Goal: Leave review/rating: Leave review/rating

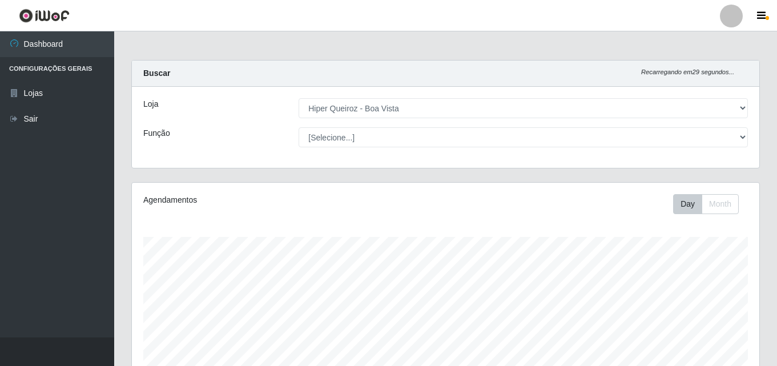
select select "514"
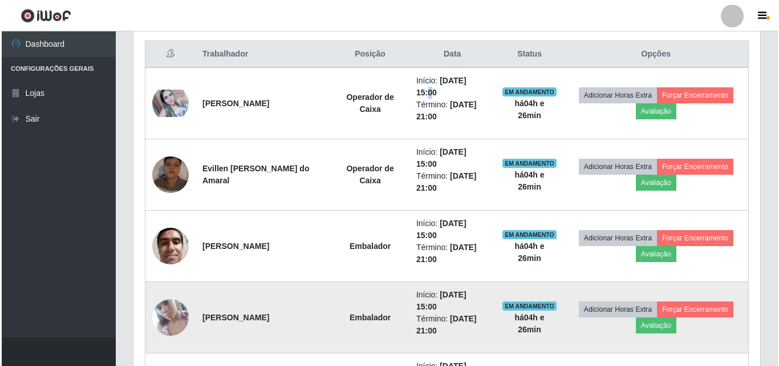
scroll to position [431, 0]
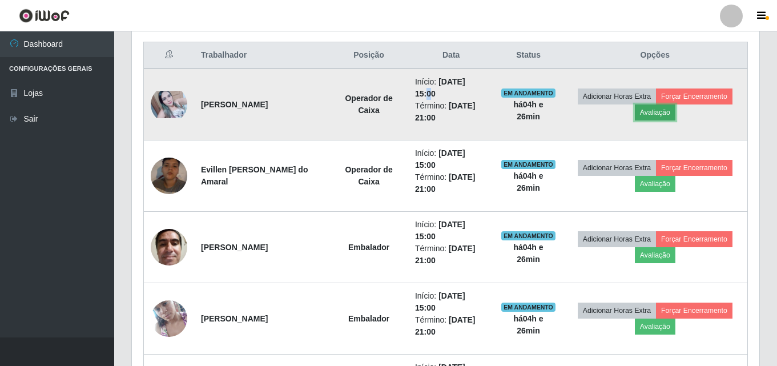
click at [654, 113] on button "Avaliação" at bounding box center [655, 112] width 41 height 16
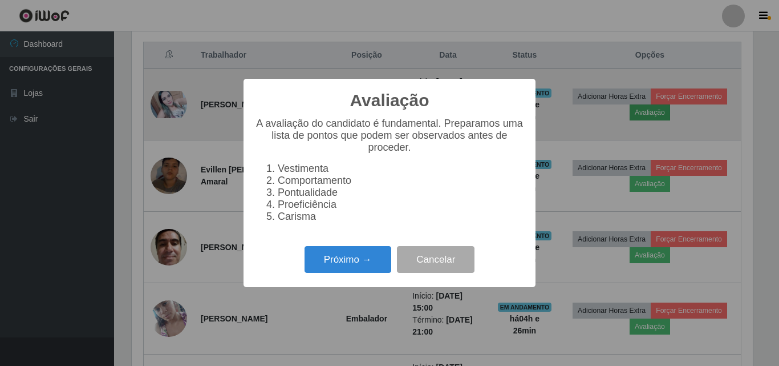
scroll to position [237, 621]
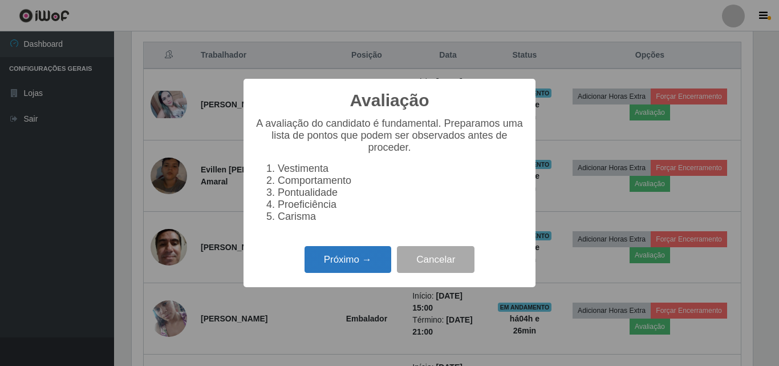
click at [359, 264] on button "Próximo →" at bounding box center [348, 259] width 87 height 27
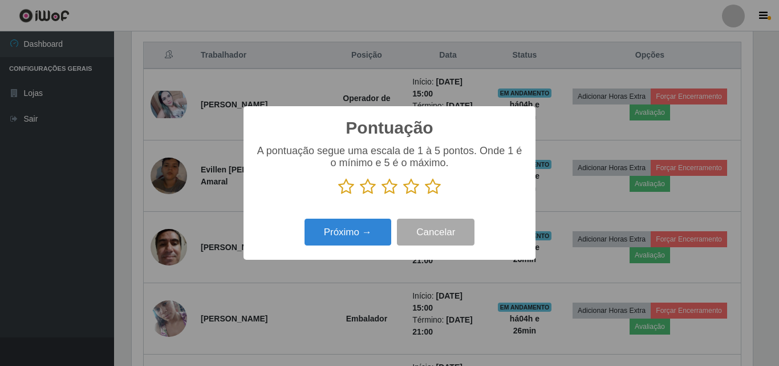
click at [438, 187] on icon at bounding box center [433, 186] width 16 height 17
click at [425, 195] on input "radio" at bounding box center [425, 195] width 0 height 0
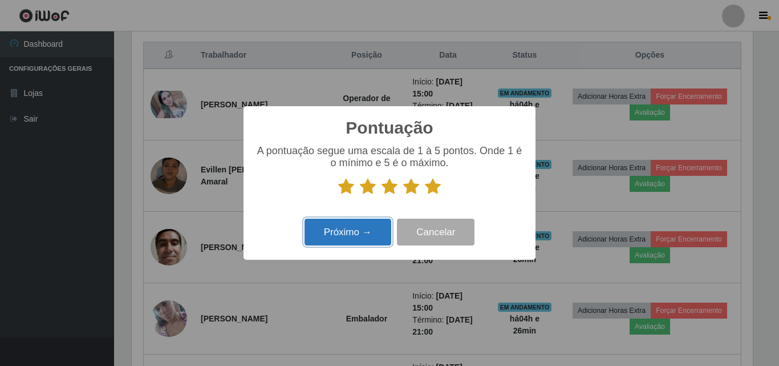
click at [359, 226] on button "Próximo →" at bounding box center [348, 232] width 87 height 27
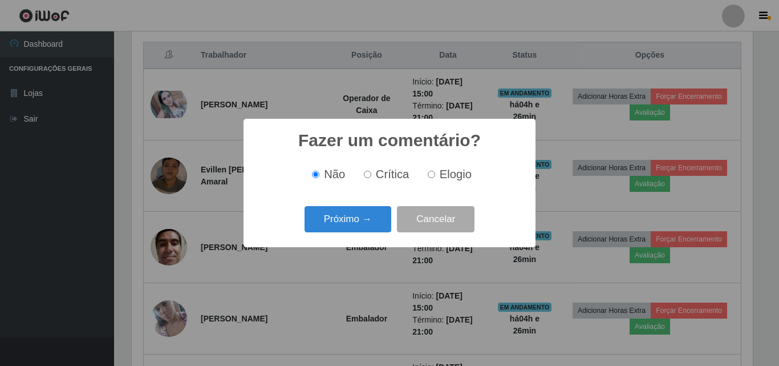
click at [431, 176] on input "Elogio" at bounding box center [431, 174] width 7 height 7
radio input "true"
click at [347, 220] on button "Próximo →" at bounding box center [348, 219] width 87 height 27
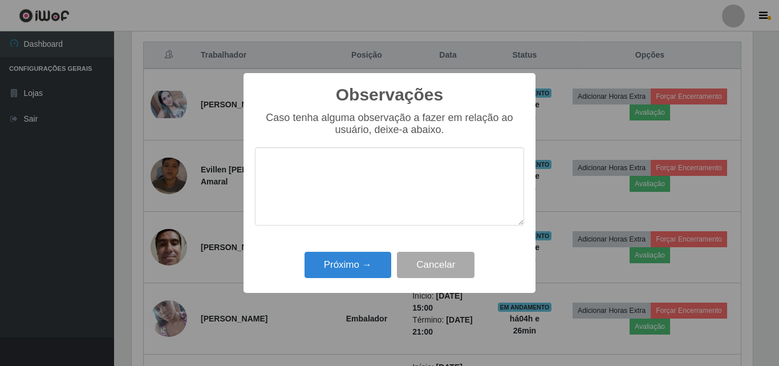
click at [347, 220] on textarea at bounding box center [389, 186] width 269 height 78
click at [384, 161] on textarea "PRESTATIVA, COMUNICTIVA E SIMPATICA" at bounding box center [389, 186] width 269 height 78
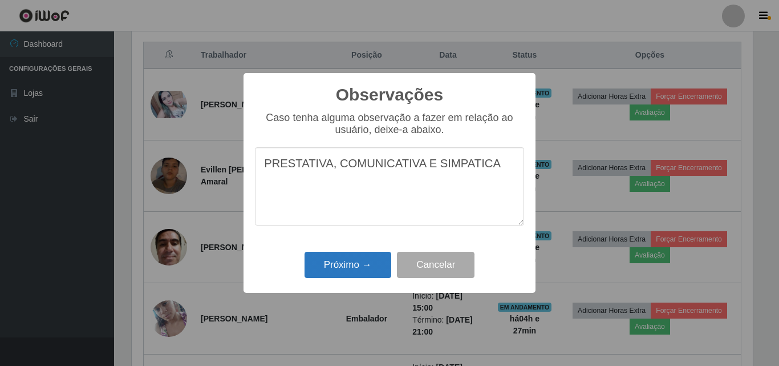
type textarea "PRESTATIVA, COMUNICATIVA E SIMPATICA"
click at [350, 258] on button "Próximo →" at bounding box center [348, 265] width 87 height 27
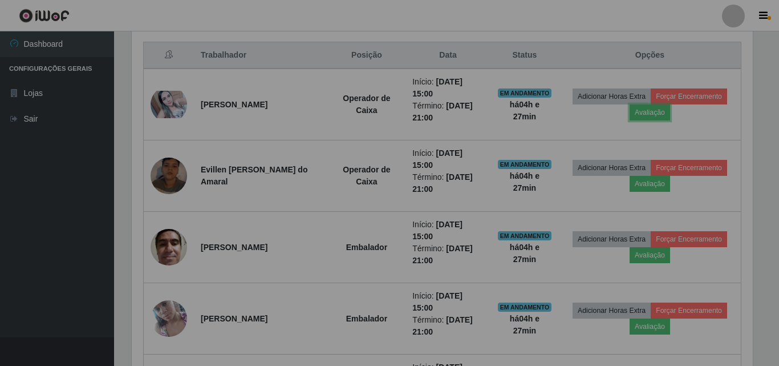
scroll to position [237, 627]
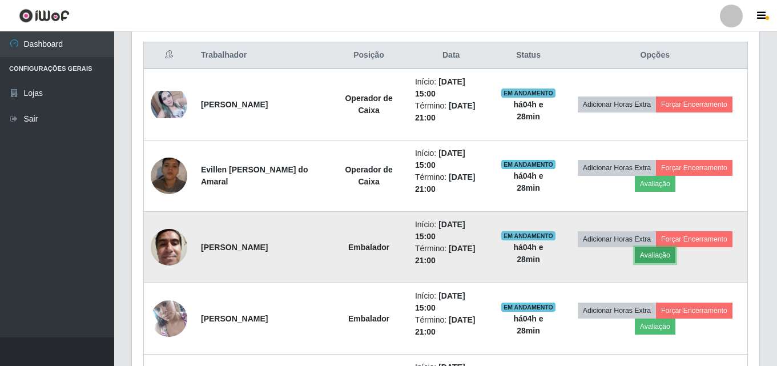
click at [651, 261] on button "Avaliação" at bounding box center [655, 255] width 41 height 16
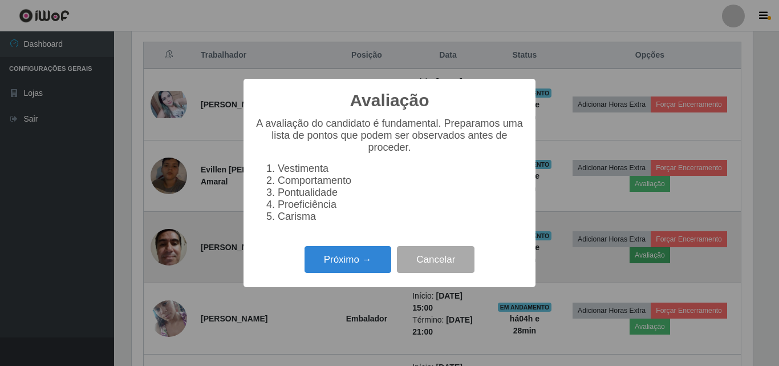
scroll to position [237, 621]
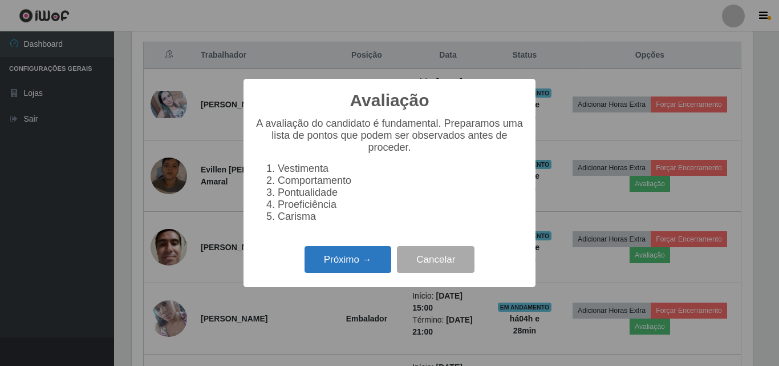
click at [354, 273] on button "Próximo →" at bounding box center [348, 259] width 87 height 27
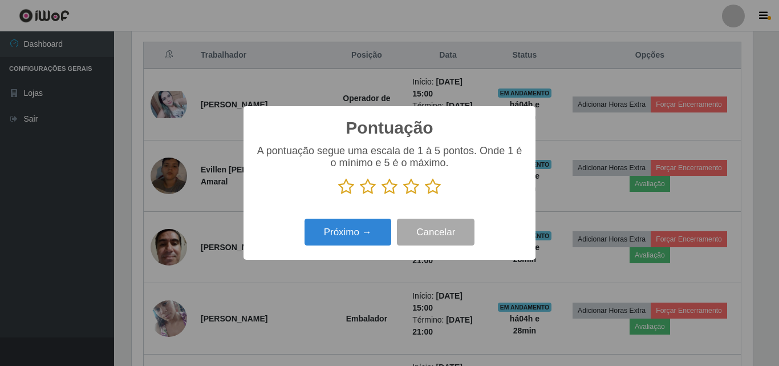
click at [426, 189] on icon at bounding box center [433, 186] width 16 height 17
click at [425, 195] on input "radio" at bounding box center [425, 195] width 0 height 0
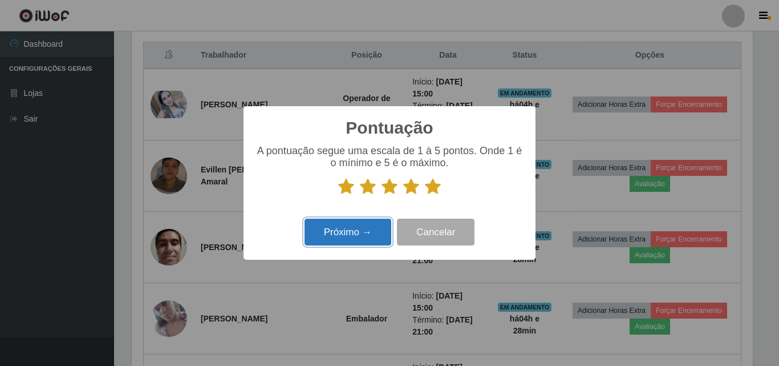
click at [329, 238] on button "Próximo →" at bounding box center [348, 232] width 87 height 27
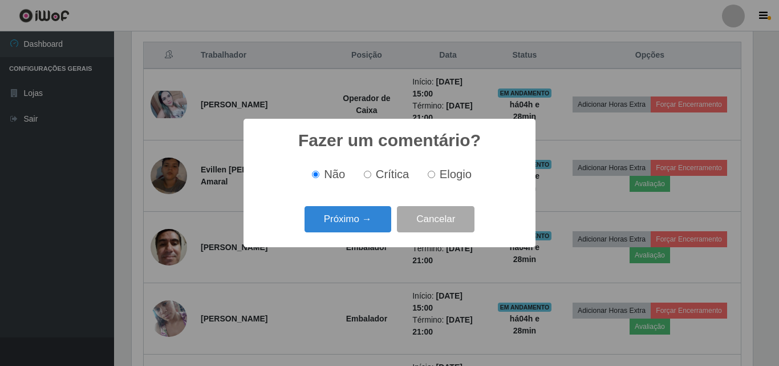
click at [432, 178] on input "Elogio" at bounding box center [431, 174] width 7 height 7
radio input "true"
click at [360, 212] on button "Próximo →" at bounding box center [348, 219] width 87 height 27
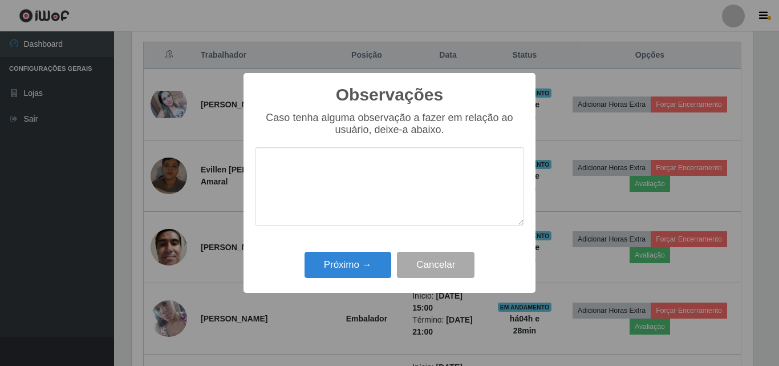
click at [357, 176] on textarea at bounding box center [389, 186] width 269 height 78
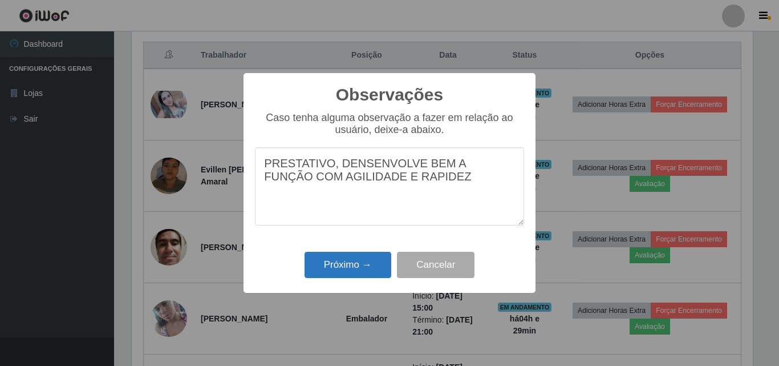
type textarea "PRESTATIVO, DENSENVOLVE BEM A FUNÇÃO COM AGILIDADE E RAPIDEZ"
click at [338, 263] on button "Próximo →" at bounding box center [348, 265] width 87 height 27
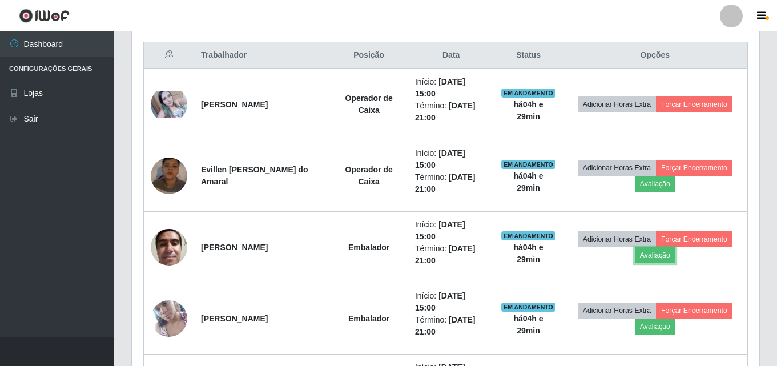
scroll to position [237, 627]
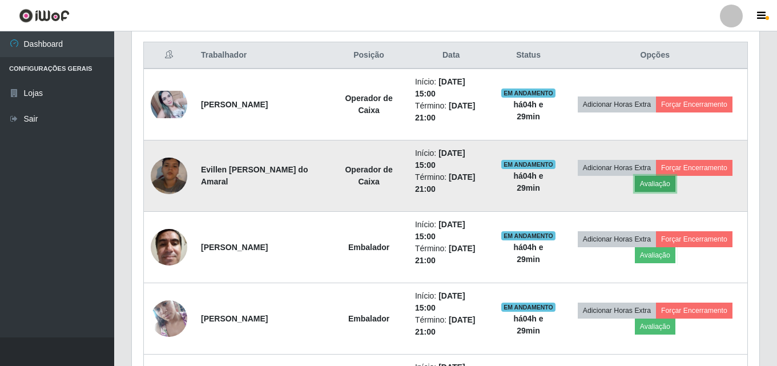
click at [648, 185] on button "Avaliação" at bounding box center [655, 184] width 41 height 16
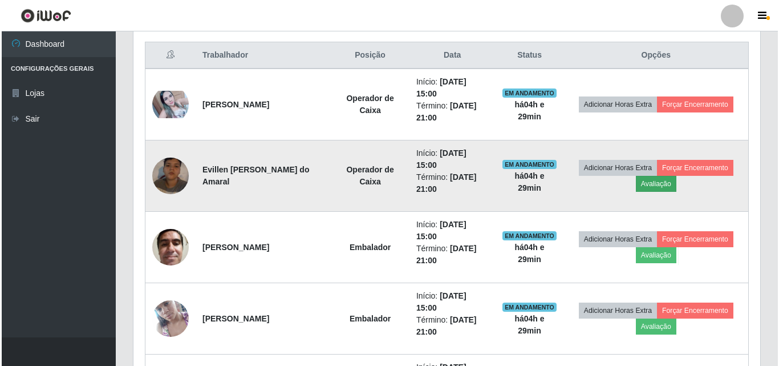
scroll to position [237, 621]
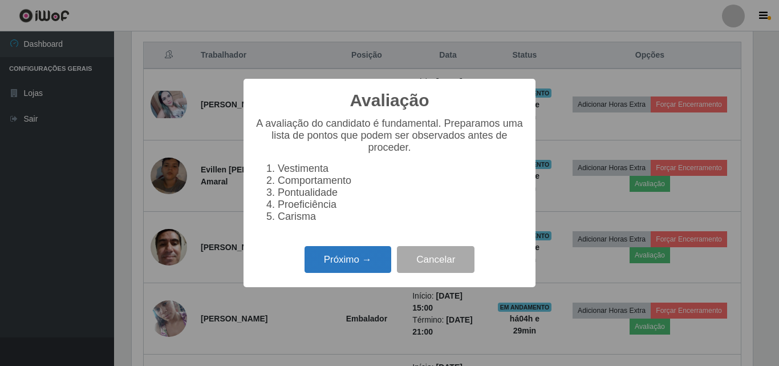
click at [354, 265] on button "Próximo →" at bounding box center [348, 259] width 87 height 27
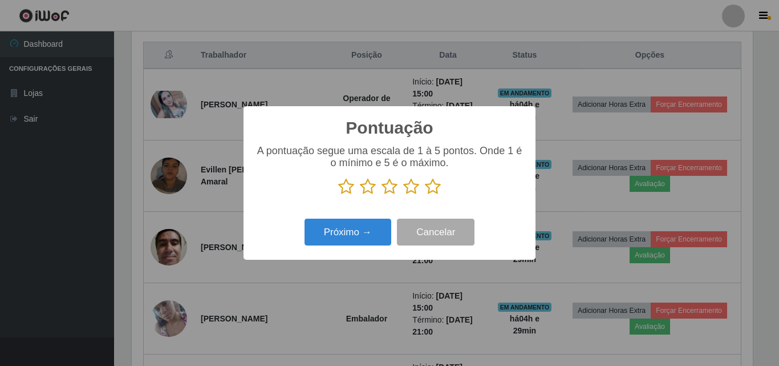
scroll to position [570380, 569996]
click at [424, 188] on p at bounding box center [389, 186] width 269 height 17
click at [440, 191] on icon at bounding box center [433, 186] width 16 height 17
click at [425, 195] on input "radio" at bounding box center [425, 195] width 0 height 0
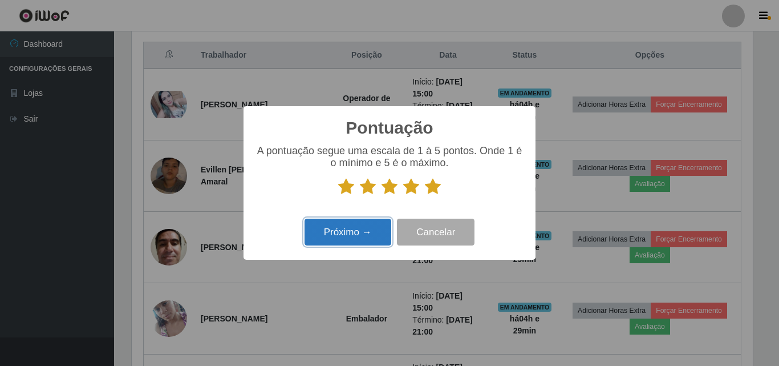
click at [336, 230] on button "Próximo →" at bounding box center [348, 232] width 87 height 27
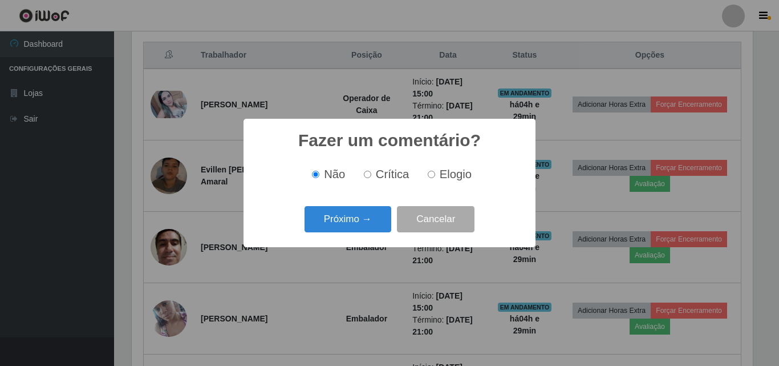
click at [433, 176] on input "Elogio" at bounding box center [431, 174] width 7 height 7
radio input "true"
click at [359, 227] on button "Próximo →" at bounding box center [348, 219] width 87 height 27
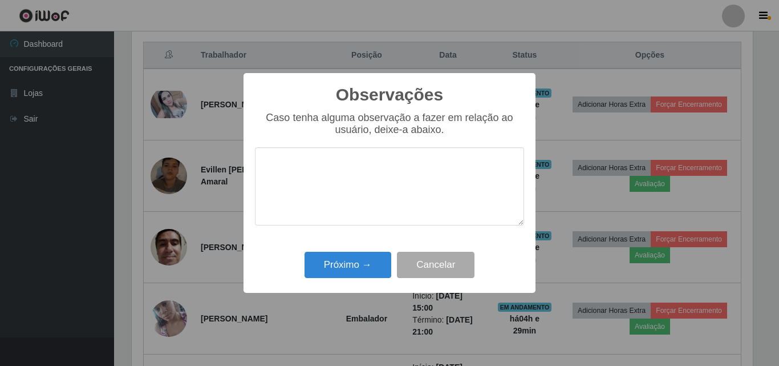
click at [298, 169] on textarea at bounding box center [389, 186] width 269 height 78
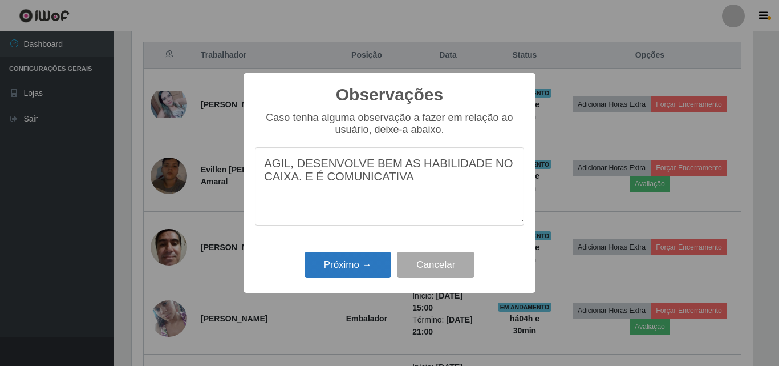
type textarea "AGIL, DESENVOLVE BEM AS HABILIDADE NO CAIXA. E É COMUNICATIVA"
click at [335, 262] on button "Próximo →" at bounding box center [348, 265] width 87 height 27
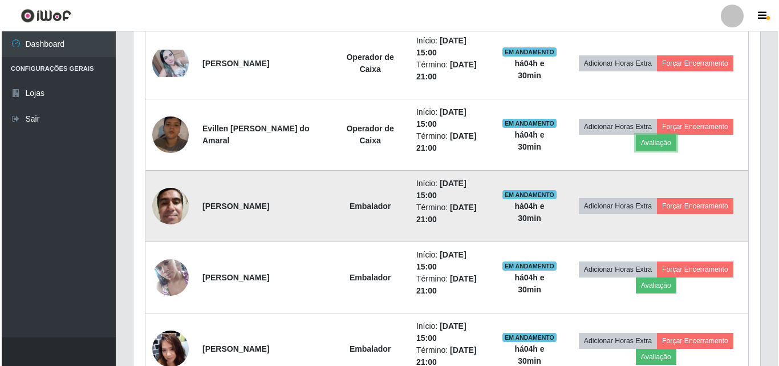
scroll to position [546, 0]
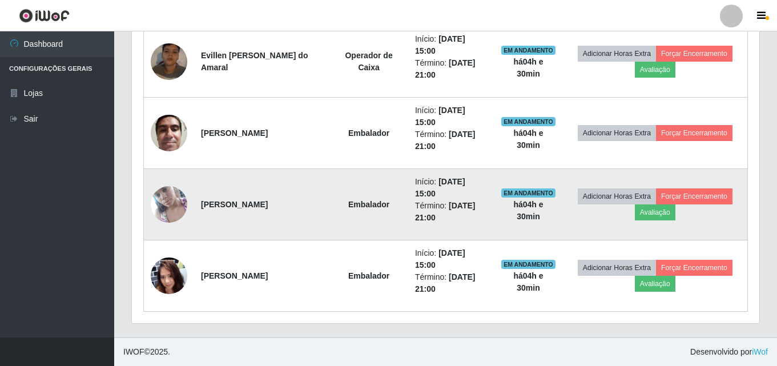
click at [164, 203] on img at bounding box center [169, 204] width 37 height 65
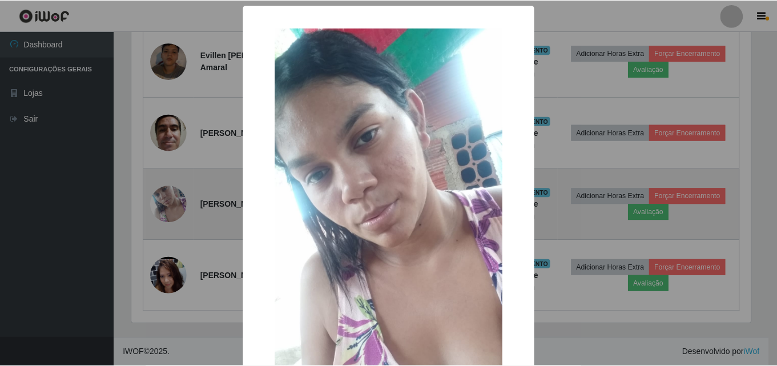
scroll to position [237, 621]
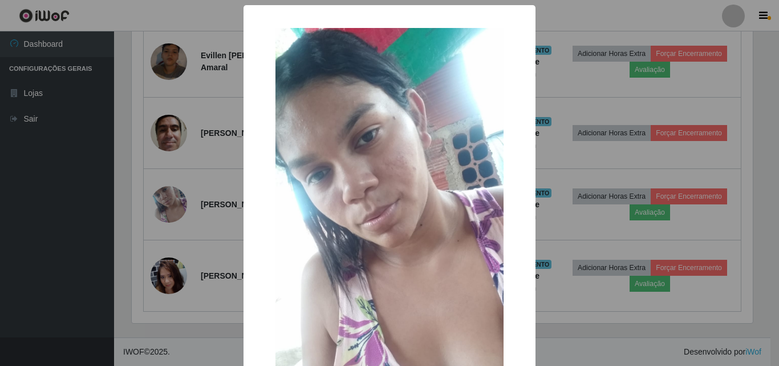
click at [55, 209] on div "× OK Cancel" at bounding box center [389, 183] width 779 height 366
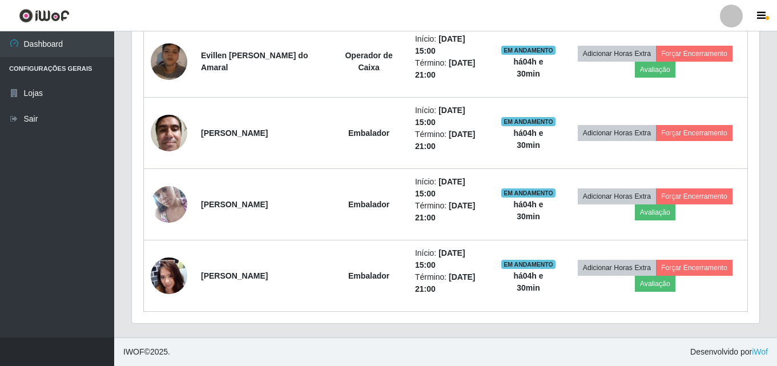
scroll to position [237, 627]
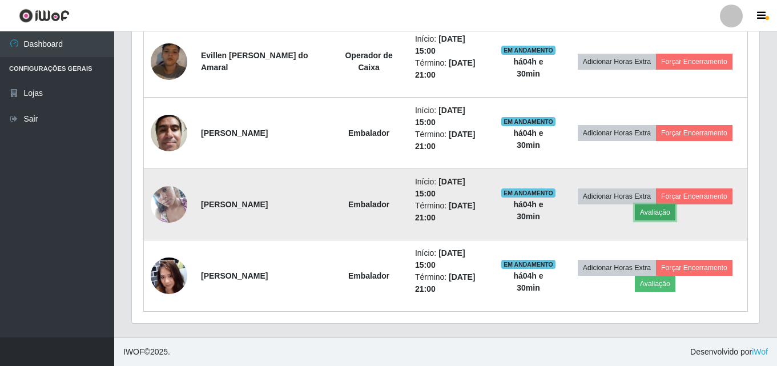
click at [642, 216] on button "Avaliação" at bounding box center [655, 212] width 41 height 16
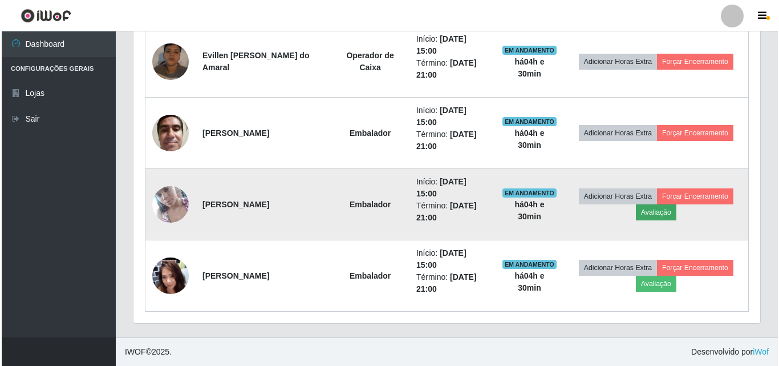
scroll to position [237, 621]
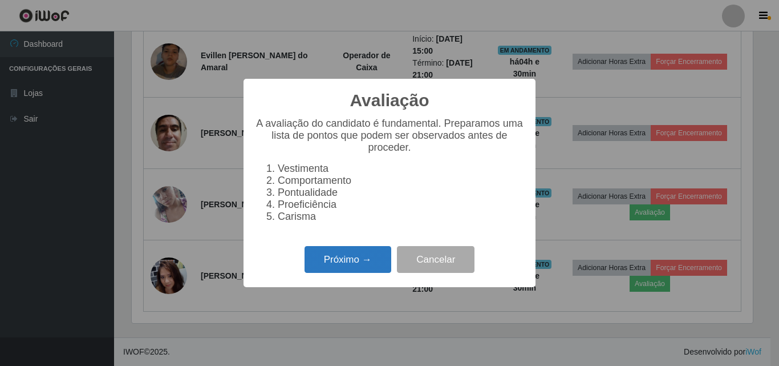
click at [329, 266] on button "Próximo →" at bounding box center [348, 259] width 87 height 27
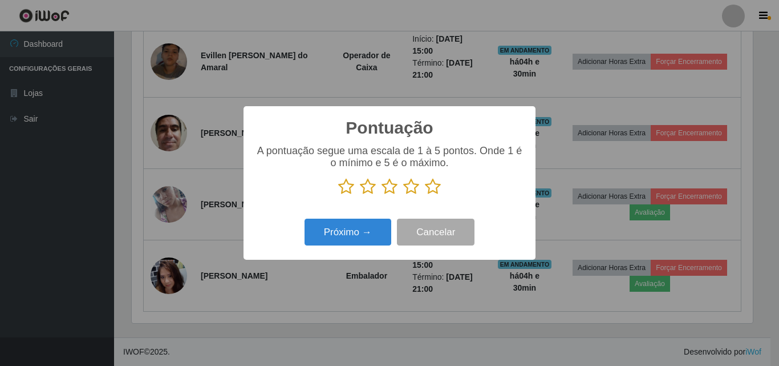
scroll to position [570380, 569996]
click at [390, 187] on icon at bounding box center [390, 186] width 16 height 17
click at [382, 195] on input "radio" at bounding box center [382, 195] width 0 height 0
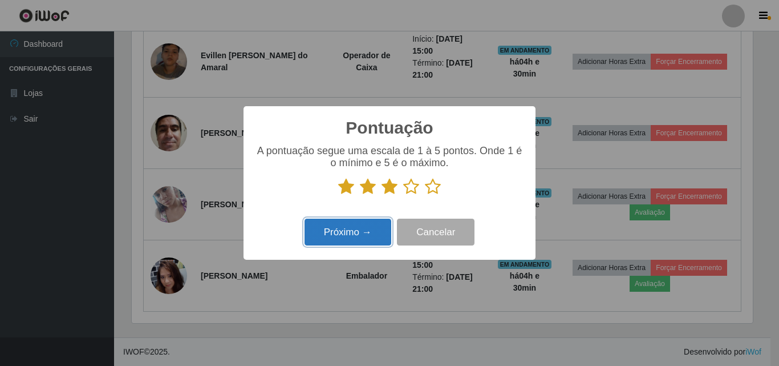
click at [341, 235] on button "Próximo →" at bounding box center [348, 232] width 87 height 27
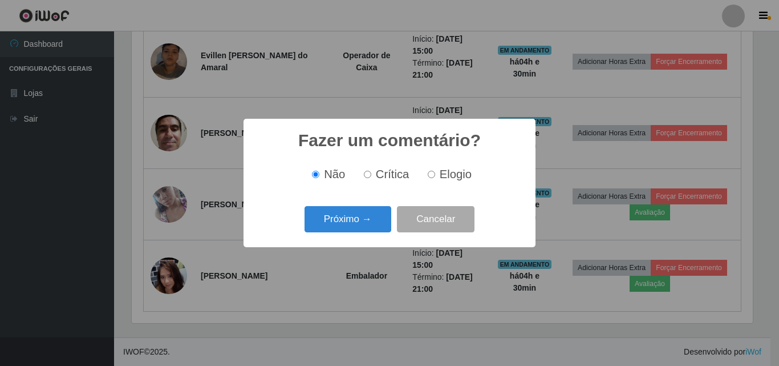
click at [363, 173] on label "Crítica" at bounding box center [384, 174] width 50 height 13
click at [364, 173] on input "Crítica" at bounding box center [367, 174] width 7 height 7
radio input "true"
click at [367, 225] on button "Próximo →" at bounding box center [348, 219] width 87 height 27
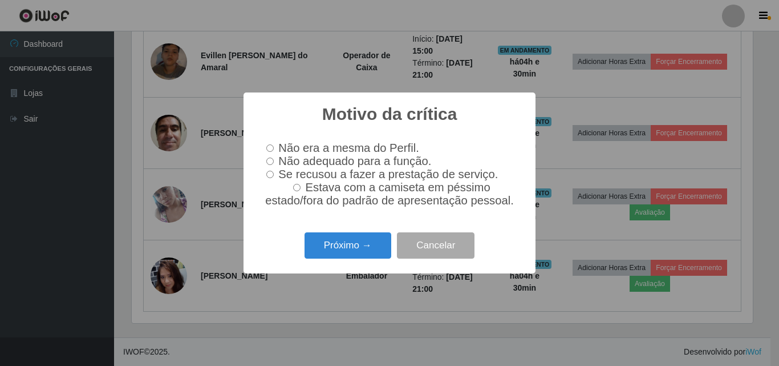
click at [270, 157] on input "Não adequado para a função." at bounding box center [269, 160] width 7 height 7
radio input "true"
click at [295, 189] on label "Estava com a camiseta em péssimo estado/fora do padrão de apresentação pessoal." at bounding box center [390, 194] width 256 height 26
click at [295, 189] on input "Estava com a camiseta em péssimo estado/fora do padrão de apresentação pessoal." at bounding box center [296, 187] width 7 height 7
radio input "true"
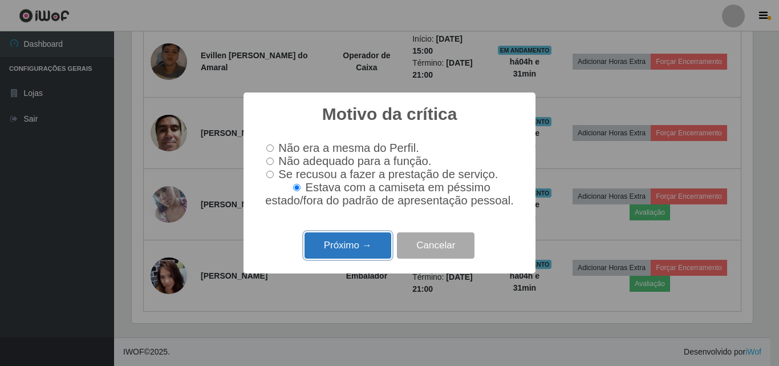
click at [354, 245] on button "Próximo →" at bounding box center [348, 245] width 87 height 27
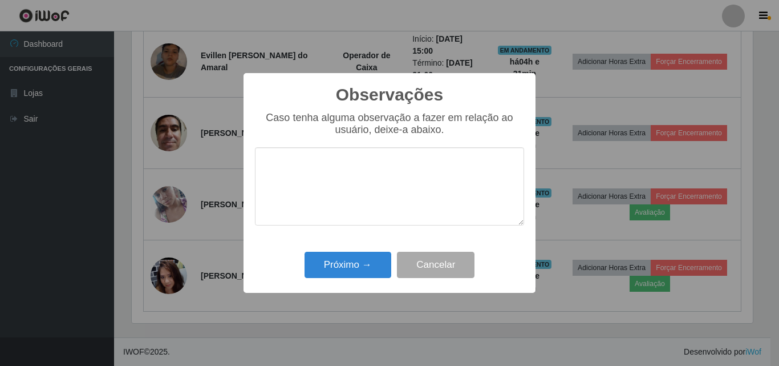
click at [332, 177] on textarea at bounding box center [389, 186] width 269 height 78
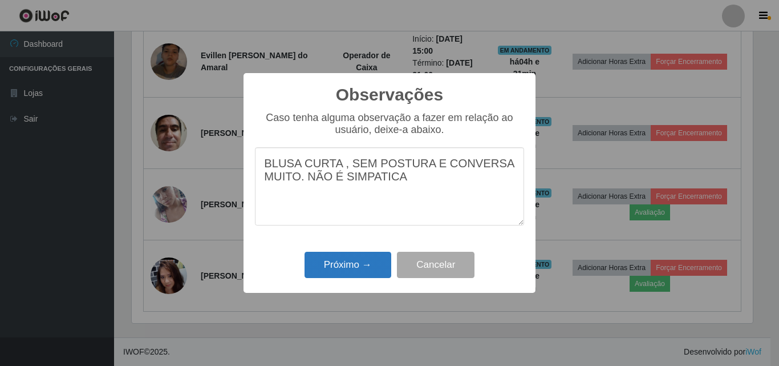
type textarea "BLUSA CURTA , SEM POSTURA E CONVERSA MUITO. NÃO É SIMPATICA"
click at [369, 266] on button "Próximo →" at bounding box center [348, 265] width 87 height 27
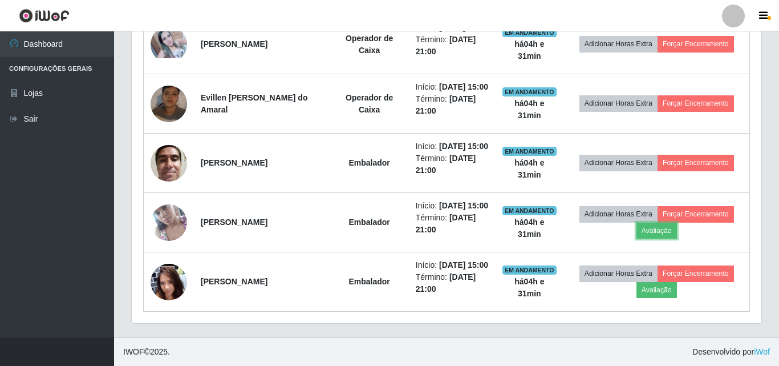
scroll to position [237, 627]
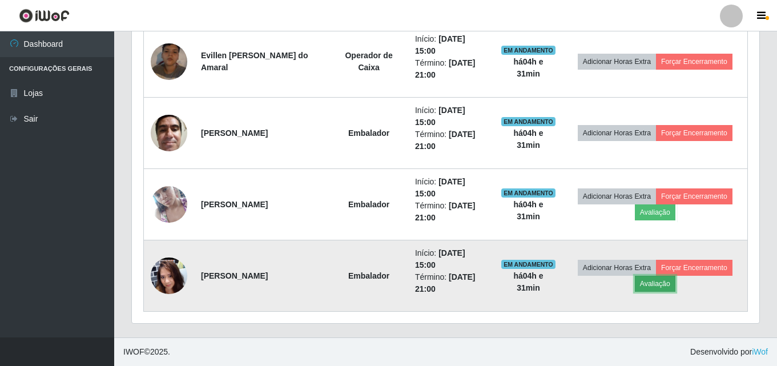
click at [651, 286] on button "Avaliação" at bounding box center [655, 284] width 41 height 16
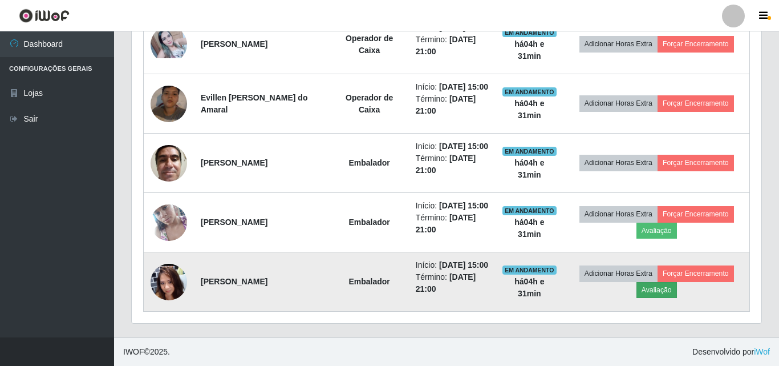
scroll to position [237, 621]
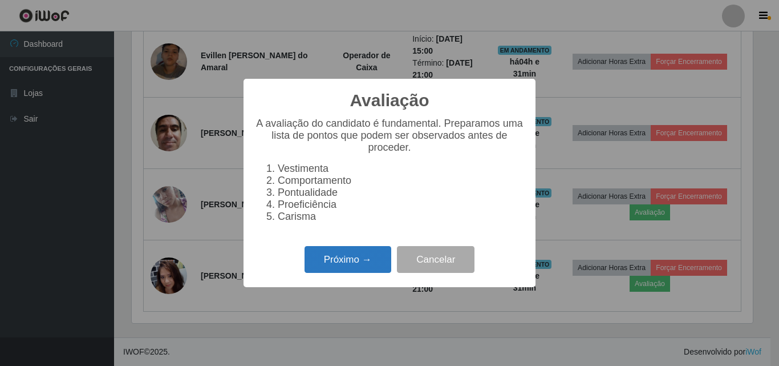
click at [345, 268] on button "Próximo →" at bounding box center [348, 259] width 87 height 27
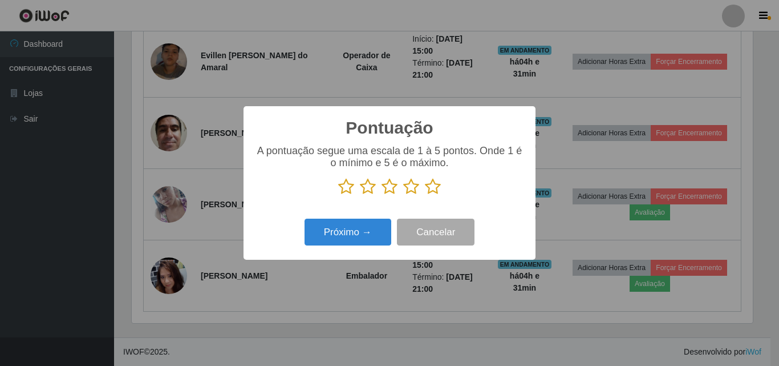
scroll to position [570380, 569996]
click at [431, 195] on icon at bounding box center [433, 186] width 16 height 17
click at [425, 195] on input "radio" at bounding box center [425, 195] width 0 height 0
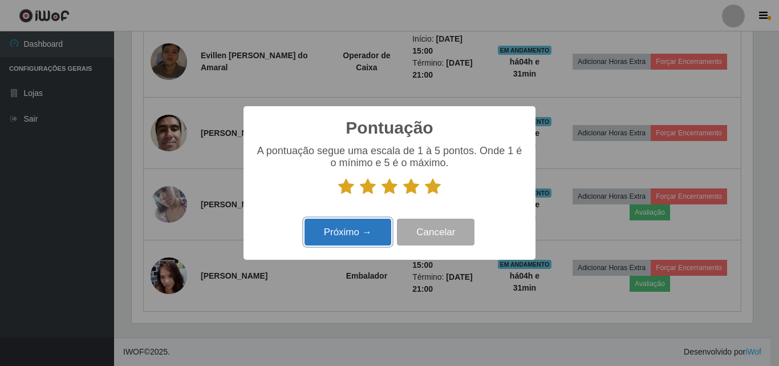
click at [317, 236] on button "Próximo →" at bounding box center [348, 232] width 87 height 27
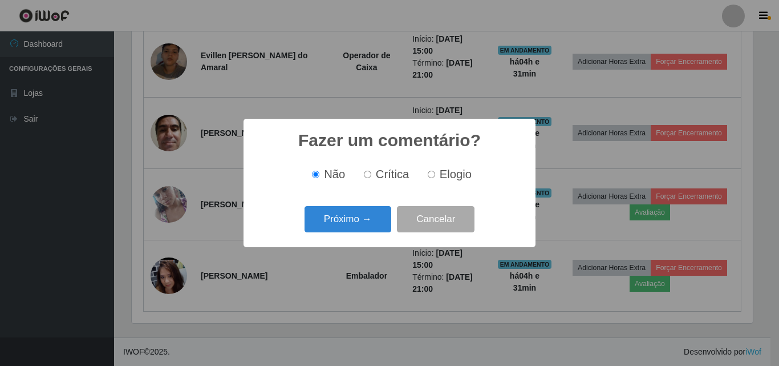
click at [438, 174] on label "Elogio" at bounding box center [447, 174] width 49 height 13
click at [435, 174] on input "Elogio" at bounding box center [431, 174] width 7 height 7
radio input "true"
click at [352, 219] on button "Próximo →" at bounding box center [348, 219] width 87 height 27
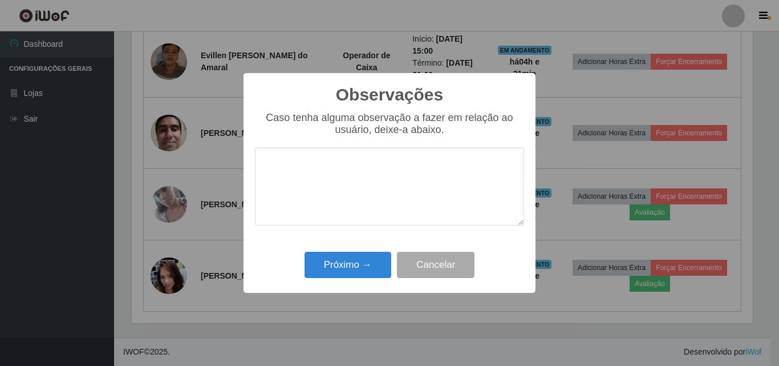
click at [329, 173] on textarea at bounding box center [389, 186] width 269 height 78
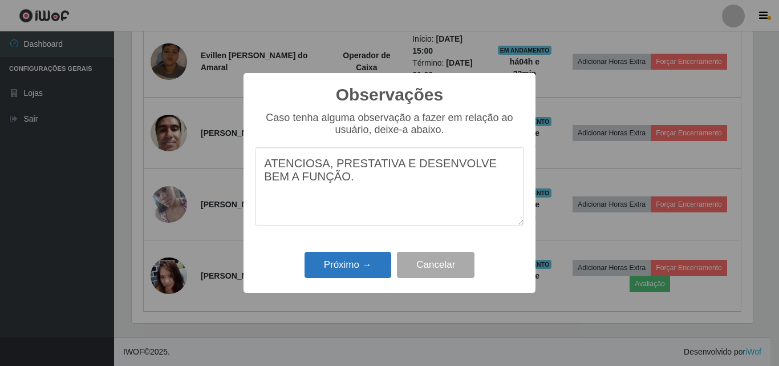
type textarea "ATENCIOSA, PRESTATIVA E DESENVOLVE BEM A FUNÇÃO."
click at [356, 270] on button "Próximo →" at bounding box center [348, 265] width 87 height 27
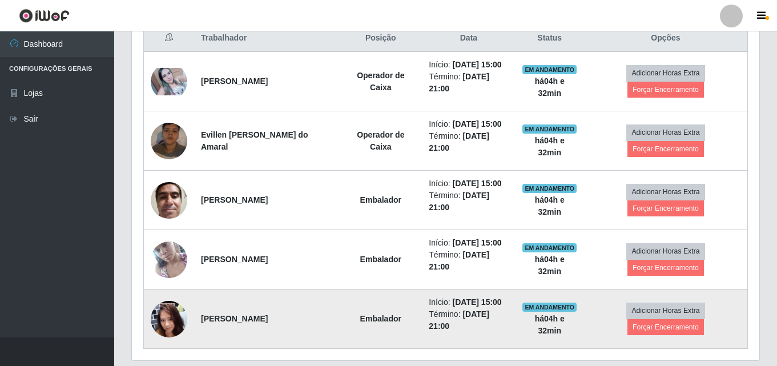
scroll to position [429, 0]
